Goal: Transaction & Acquisition: Download file/media

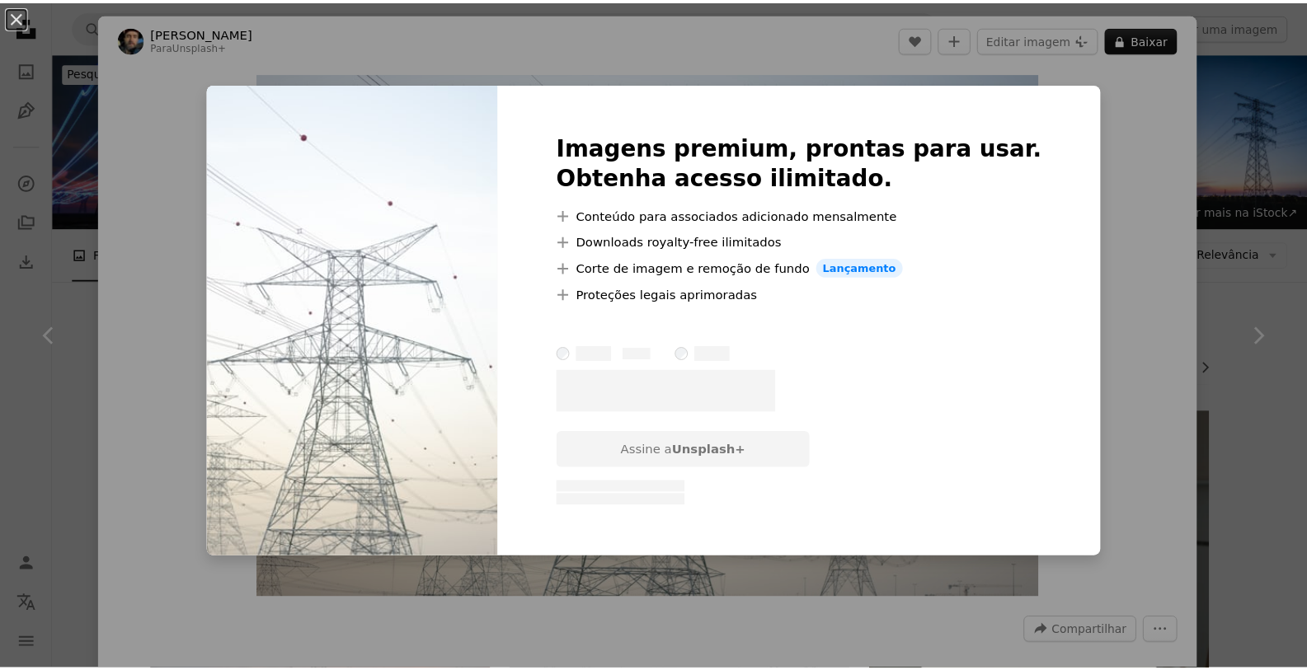
scroll to position [1286, 0]
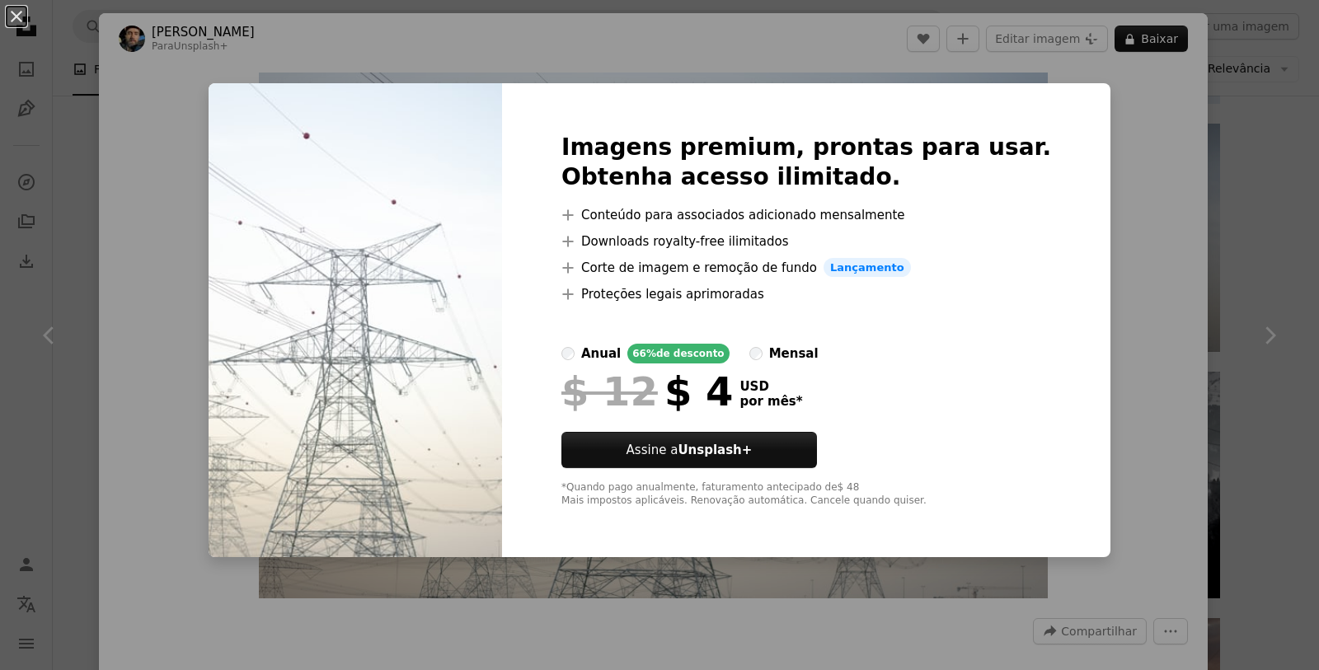
drag, startPoint x: 762, startPoint y: 449, endPoint x: 973, endPoint y: 164, distance: 354.9
click at [973, 164] on div "Imagens premium, prontas para usar. Obtenha acesso ilimitado. A plus sign Conte…" at bounding box center [806, 320] width 609 height 475
click at [809, 355] on div "mensal" at bounding box center [793, 354] width 49 height 20
click at [1102, 119] on div "An X shape Imagens premium, prontas para usar. Obtenha acesso ilimitado. A plus…" at bounding box center [659, 335] width 1319 height 670
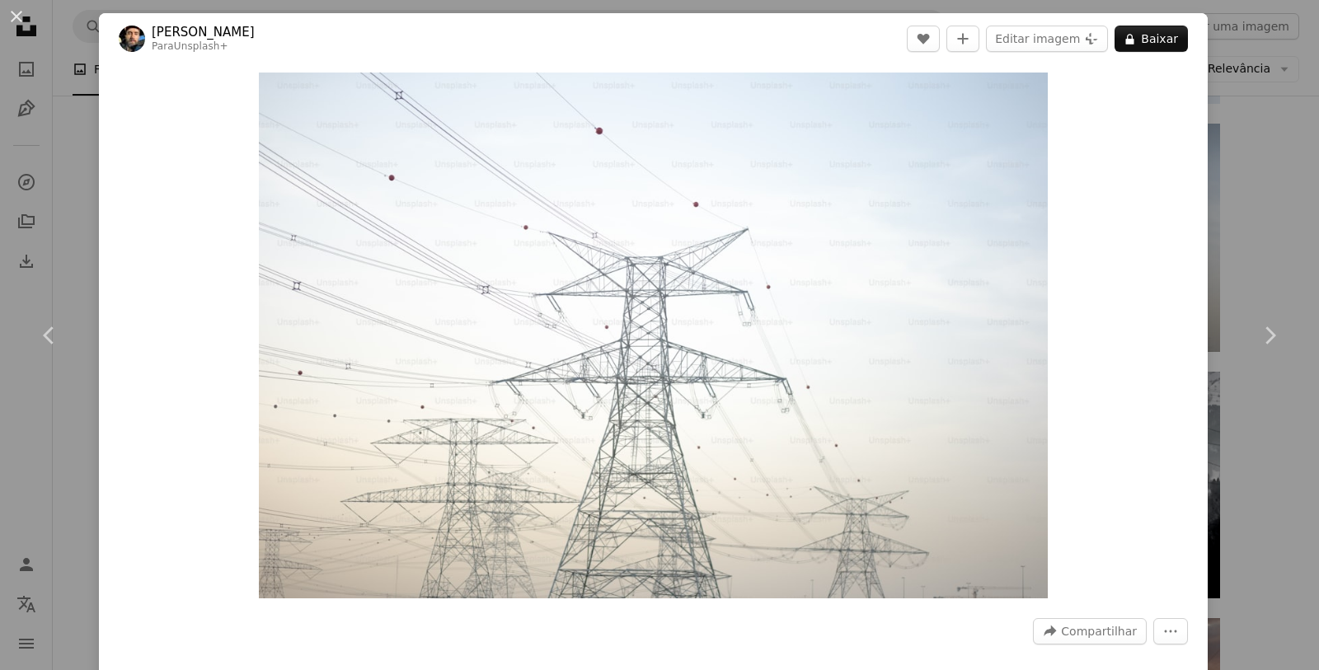
click at [1230, 164] on div "An X shape Chevron left Chevron right [PERSON_NAME] Para Unsplash+ A heart A pl…" at bounding box center [659, 335] width 1319 height 670
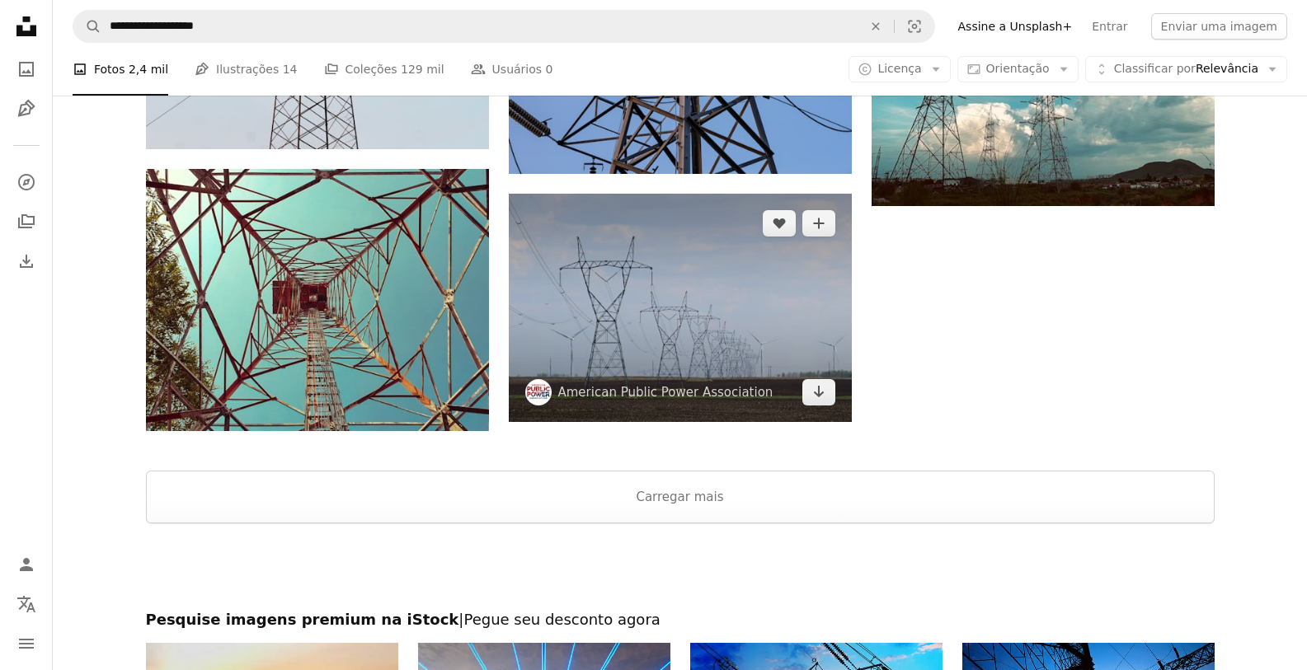
scroll to position [2474, 0]
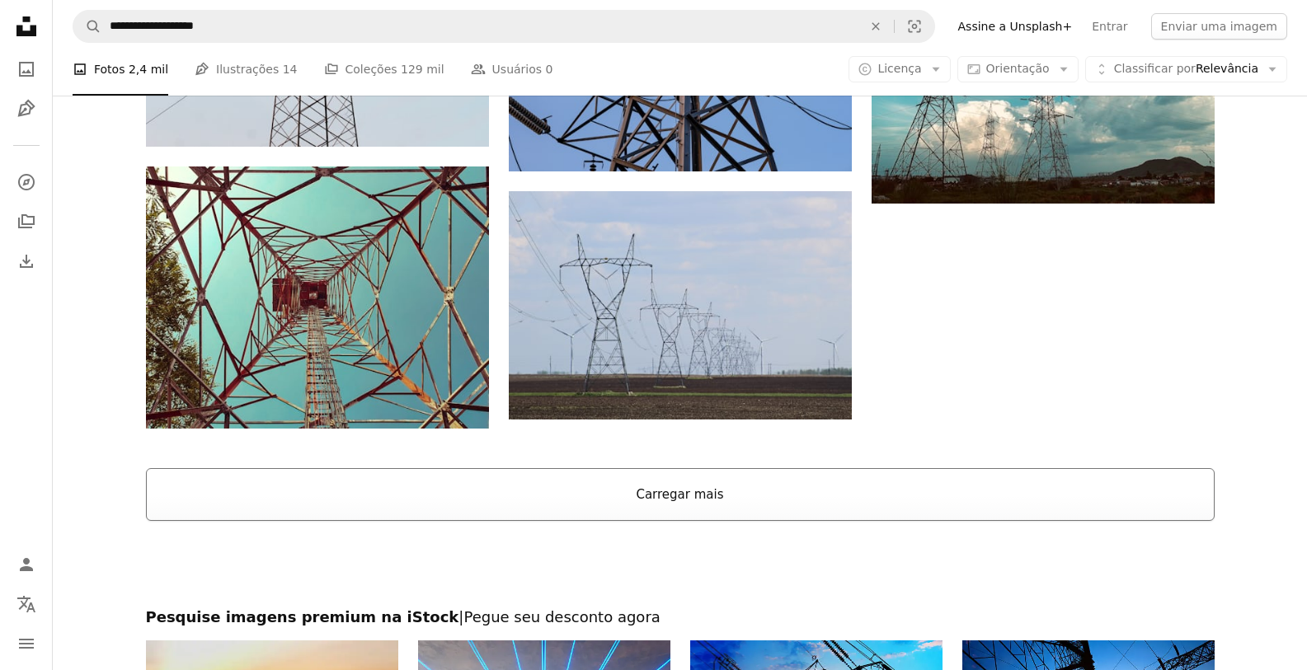
click at [647, 487] on button "Carregar mais" at bounding box center [680, 494] width 1069 height 53
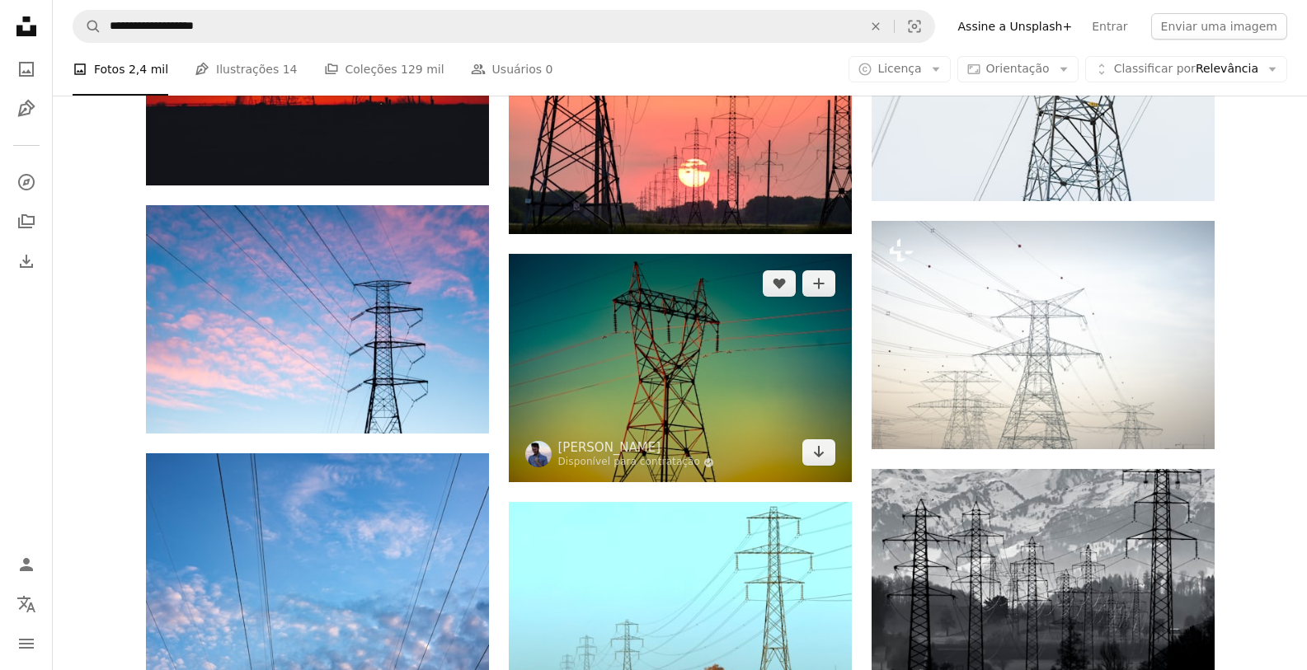
scroll to position [1188, 0]
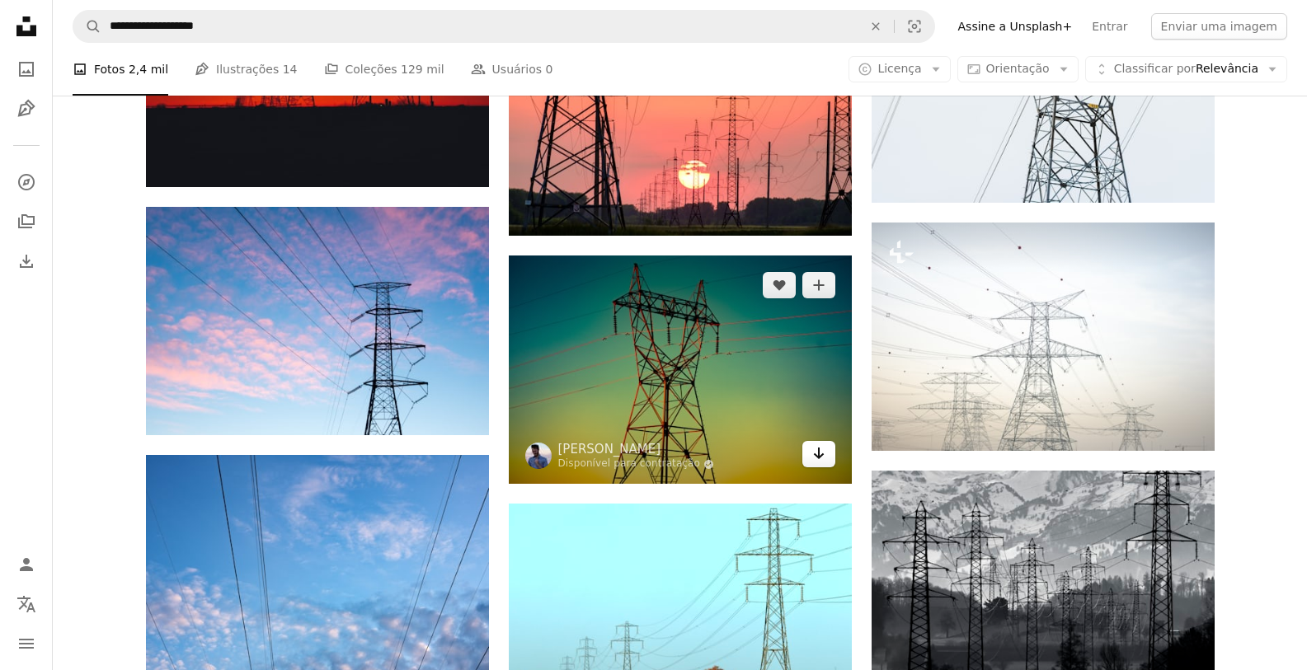
click at [826, 453] on link "Arrow pointing down" at bounding box center [818, 454] width 33 height 26
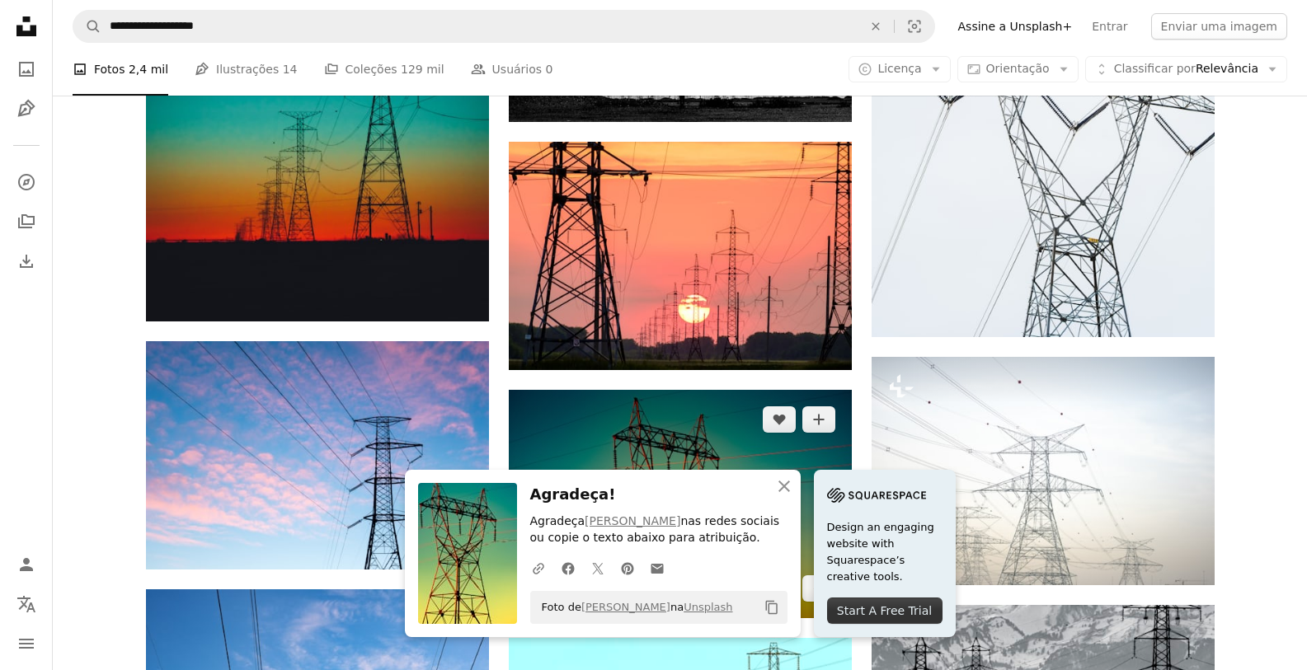
scroll to position [1089, 0]
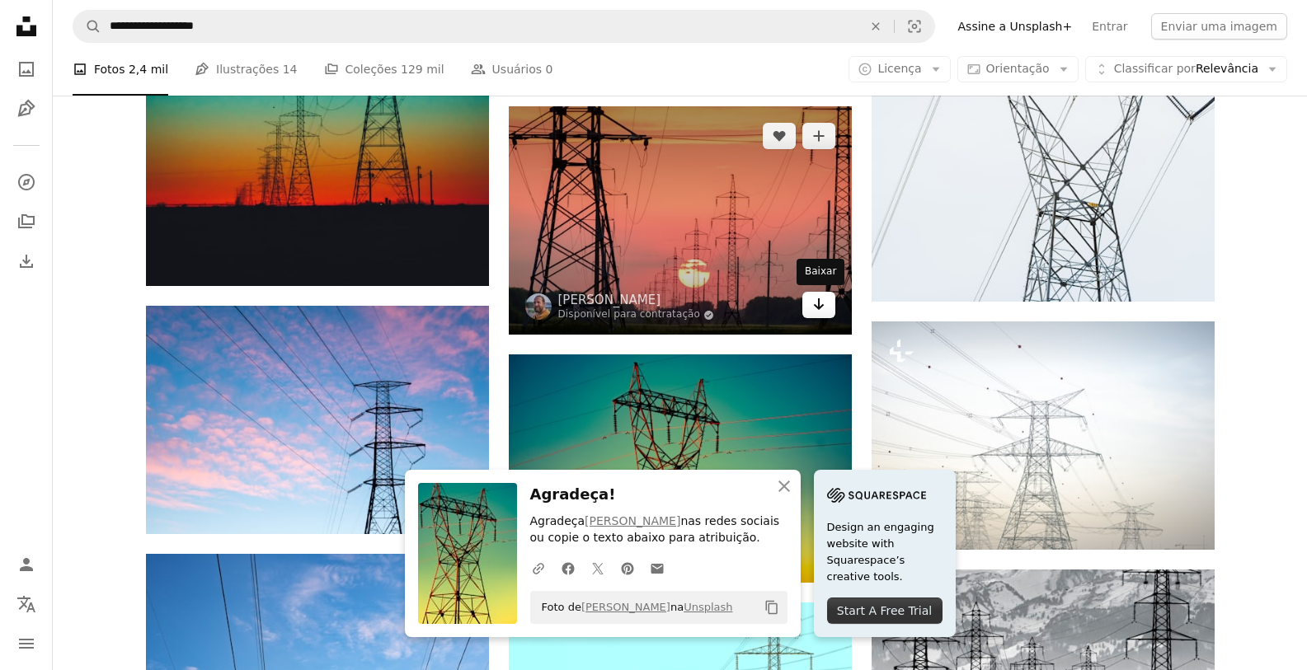
click at [825, 308] on icon "Arrow pointing down" at bounding box center [818, 304] width 13 height 20
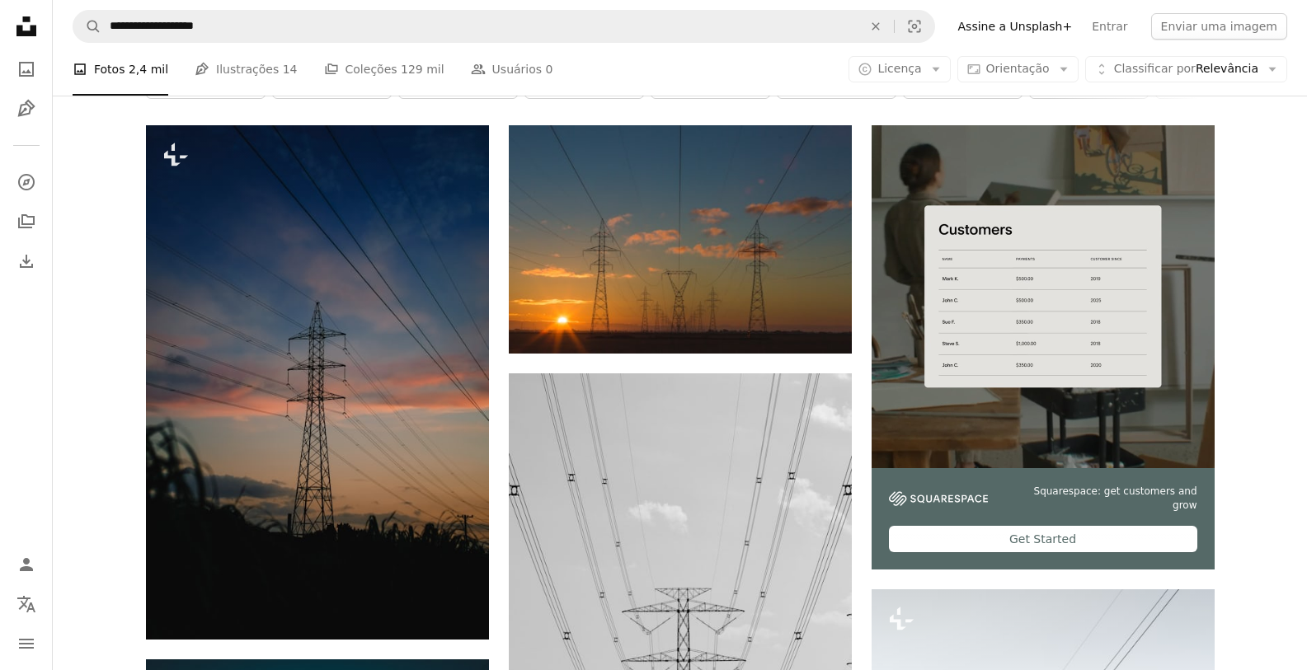
scroll to position [99, 0]
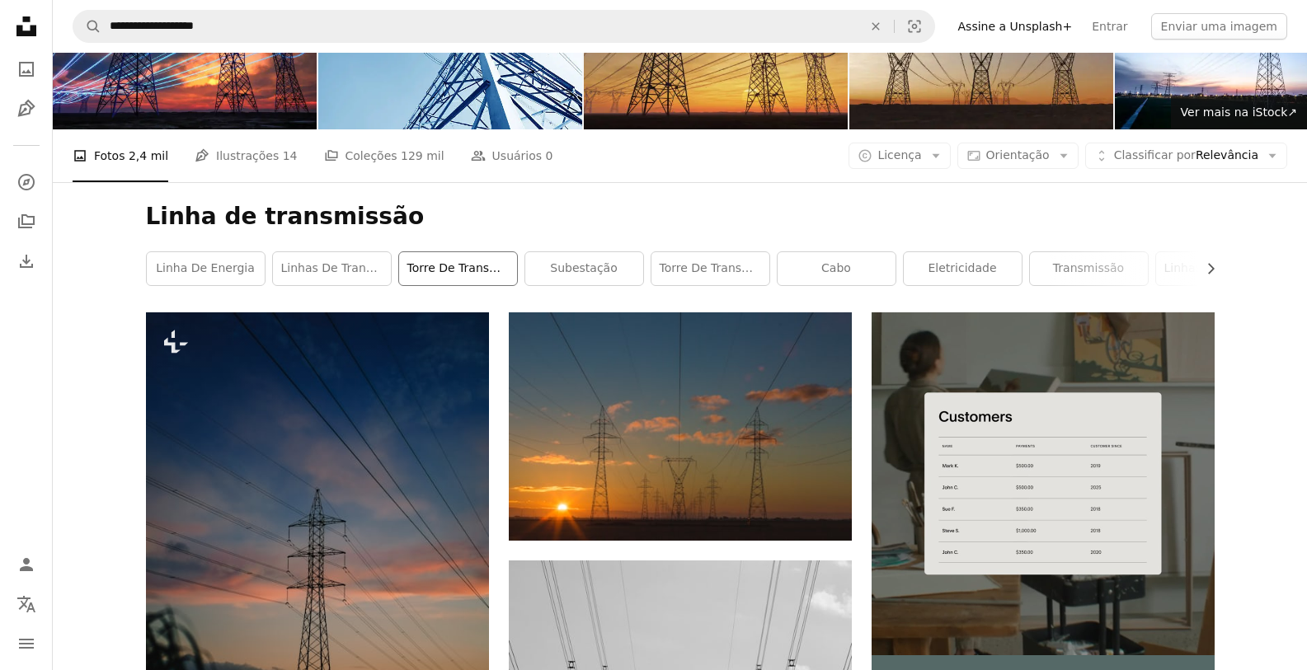
click at [491, 269] on link "torre de transmissão" at bounding box center [458, 268] width 118 height 33
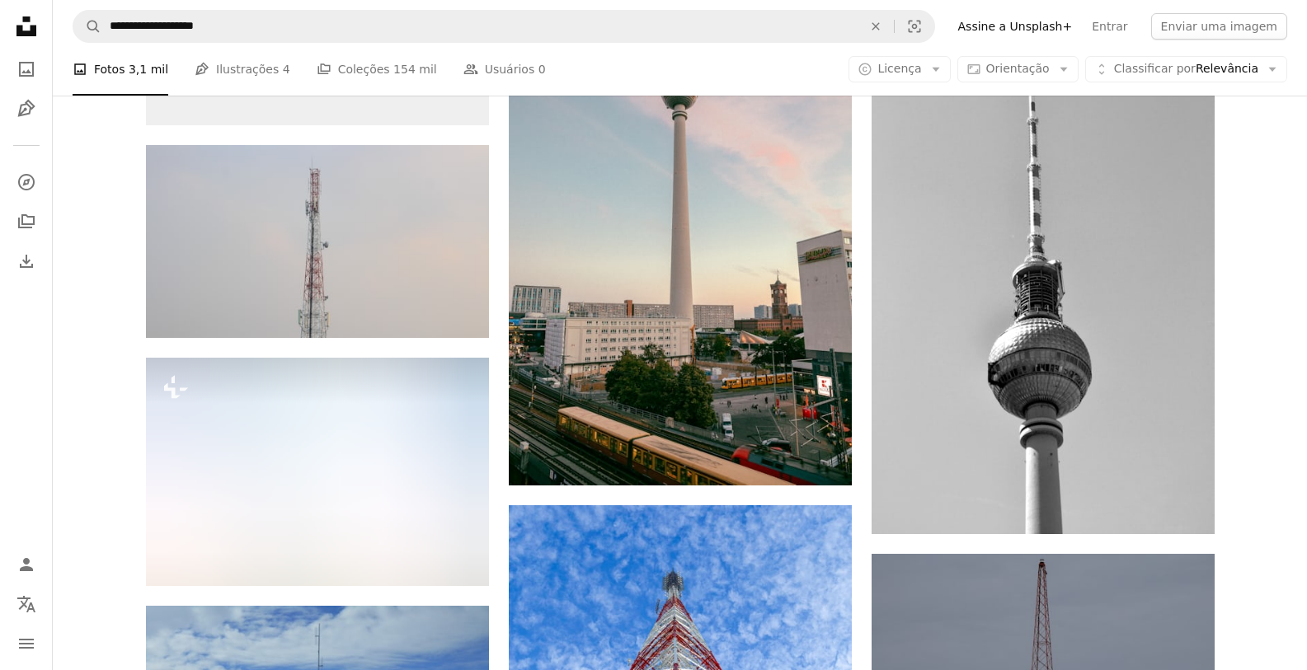
scroll to position [11776, 0]
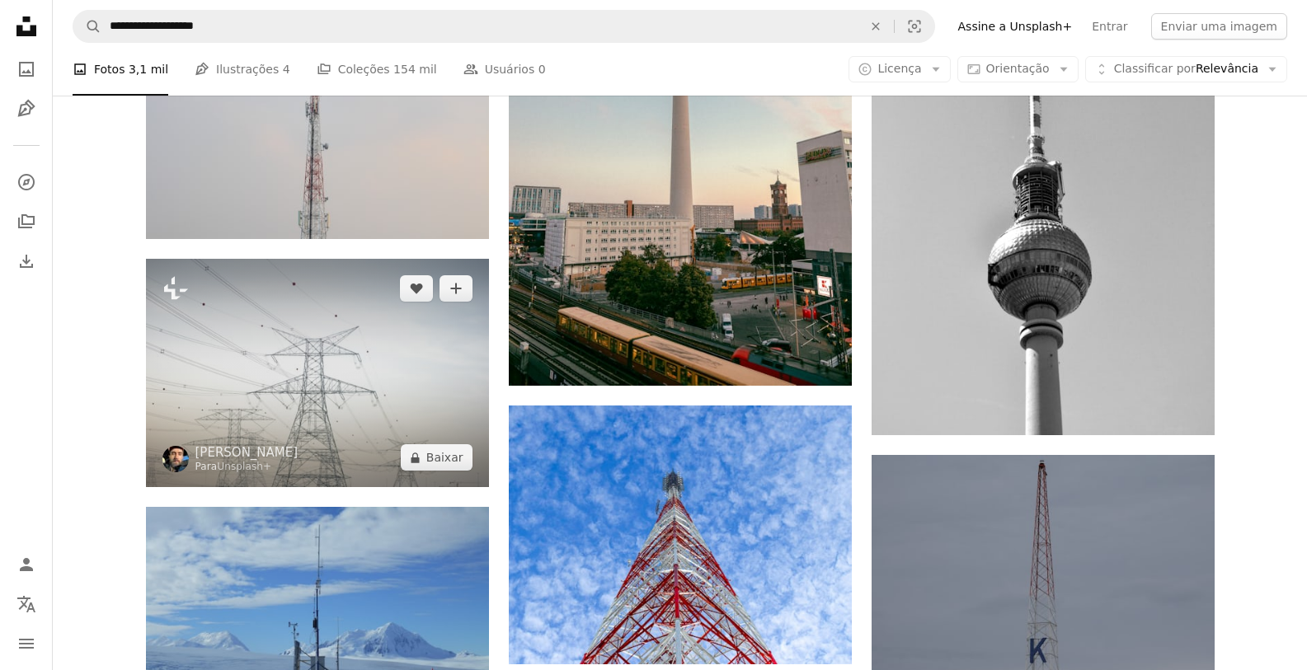
click at [416, 388] on img at bounding box center [317, 373] width 343 height 228
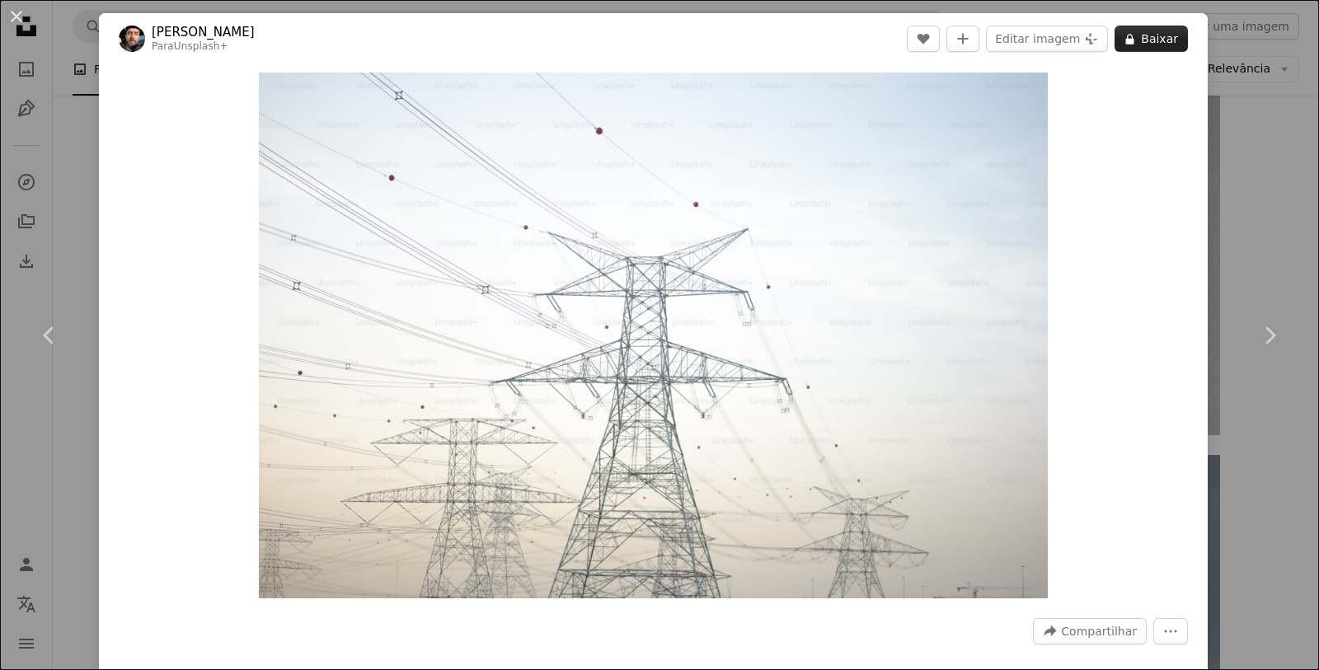
click at [1126, 39] on icon at bounding box center [1130, 39] width 8 height 11
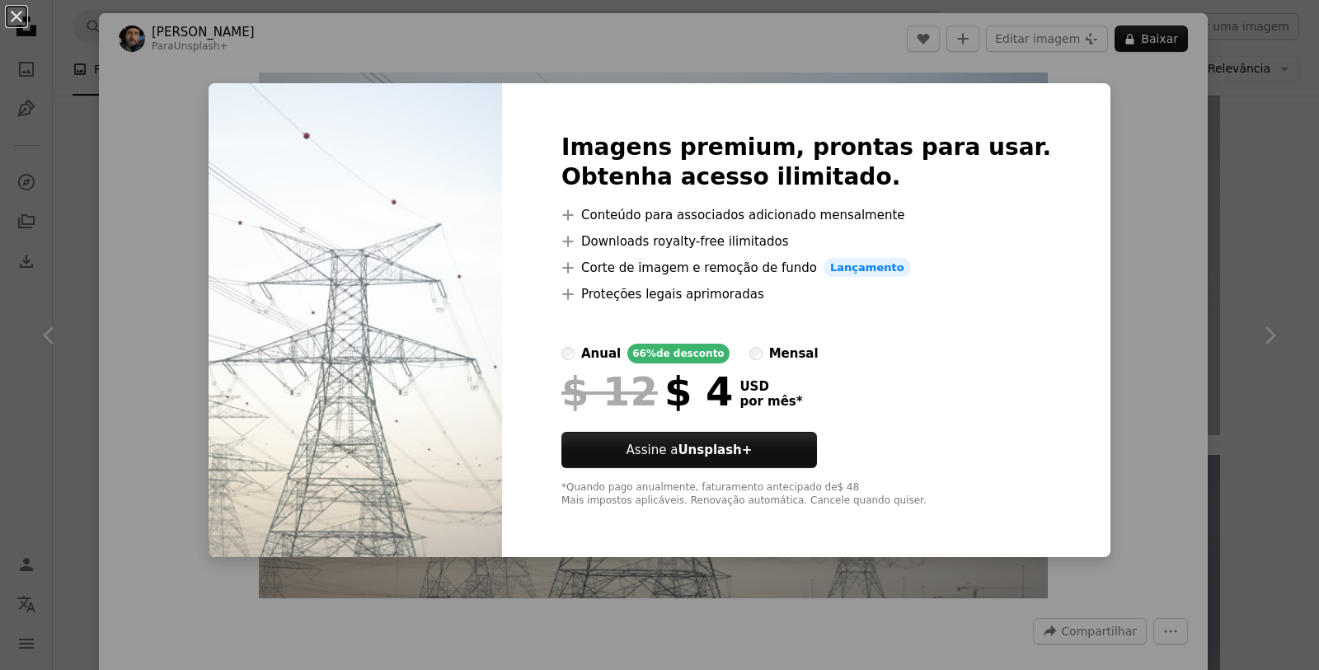
click at [1088, 97] on div "An X shape Imagens premium, prontas para usar. Obtenha acesso ilimitado. A plus…" at bounding box center [659, 335] width 1319 height 670
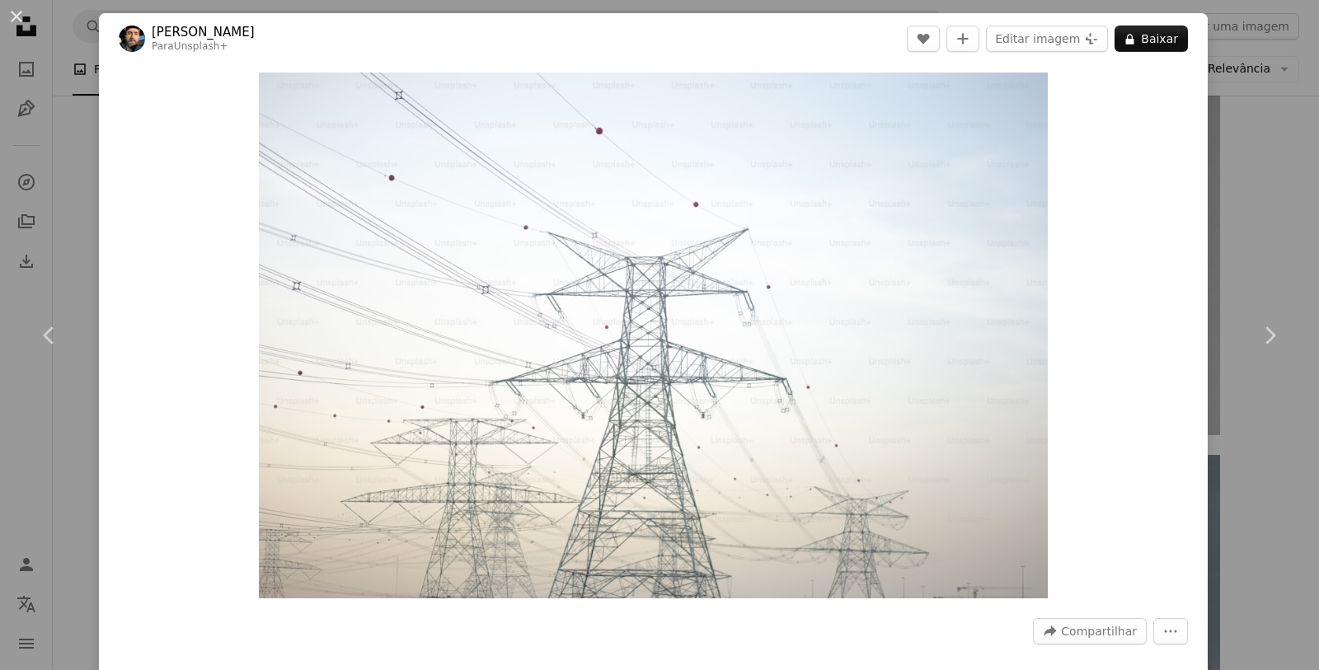
click at [1221, 96] on div "An X shape Chevron left Chevron right [PERSON_NAME] Para Unsplash+ A heart A pl…" at bounding box center [659, 335] width 1319 height 670
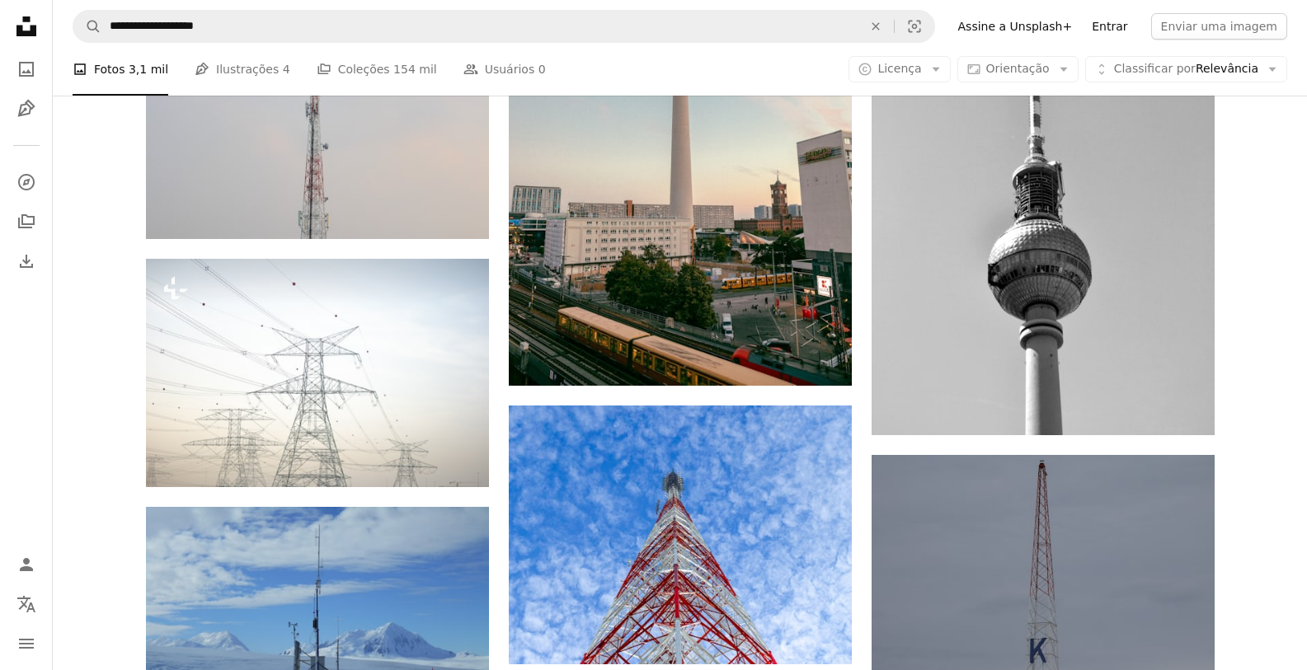
click at [1126, 26] on link "Entrar" at bounding box center [1109, 26] width 55 height 26
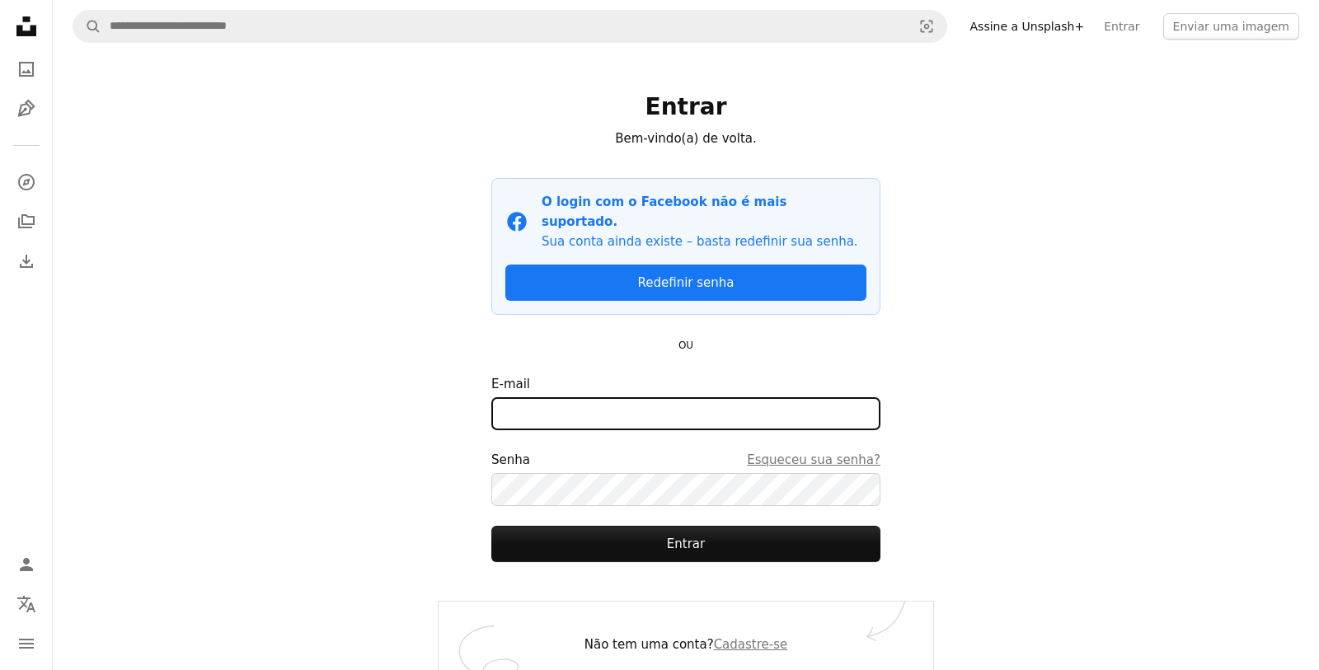
type input "**********"
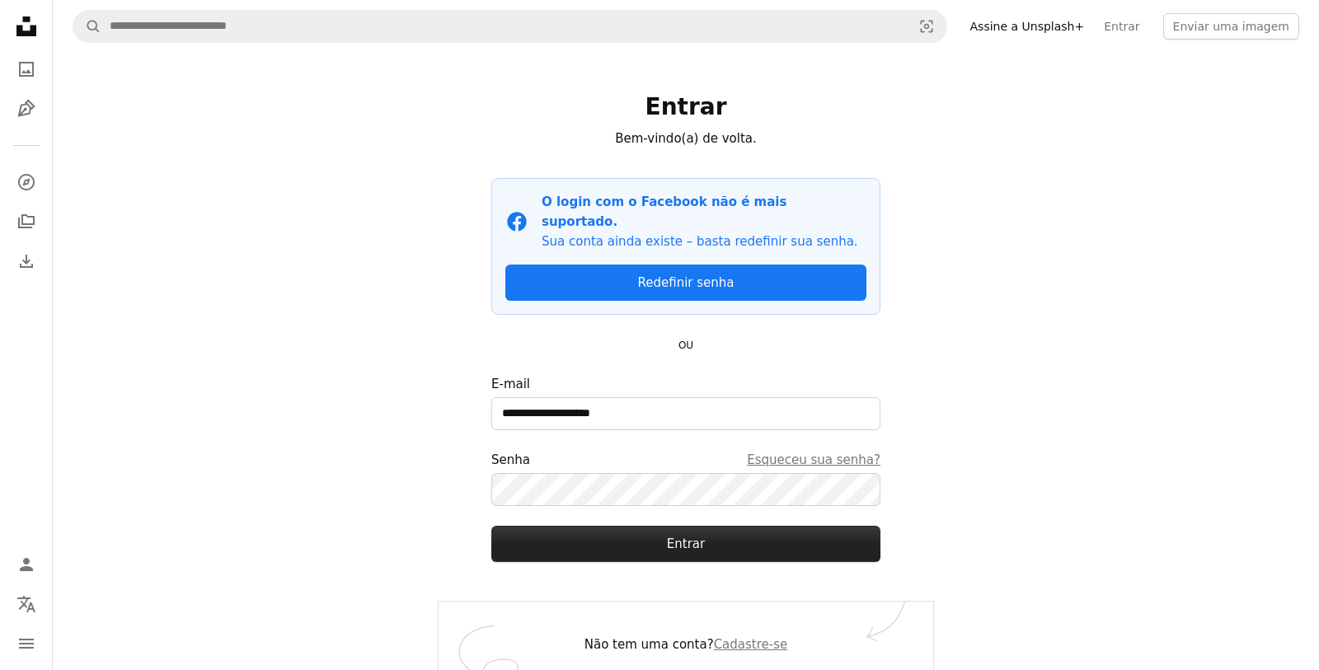
click at [589, 526] on button "Entrar" at bounding box center [686, 544] width 389 height 36
